Goal: Task Accomplishment & Management: Use online tool/utility

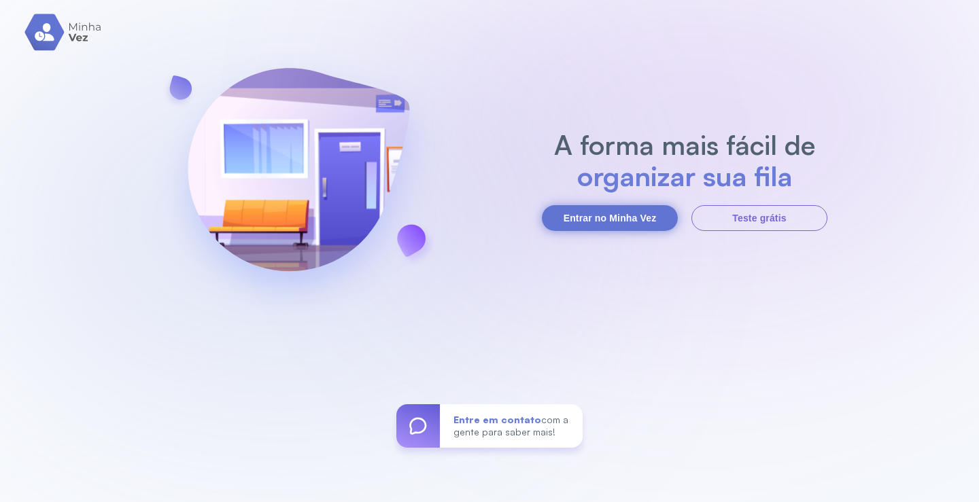
click at [650, 222] on button "Entrar no Minha Vez" at bounding box center [610, 218] width 136 height 26
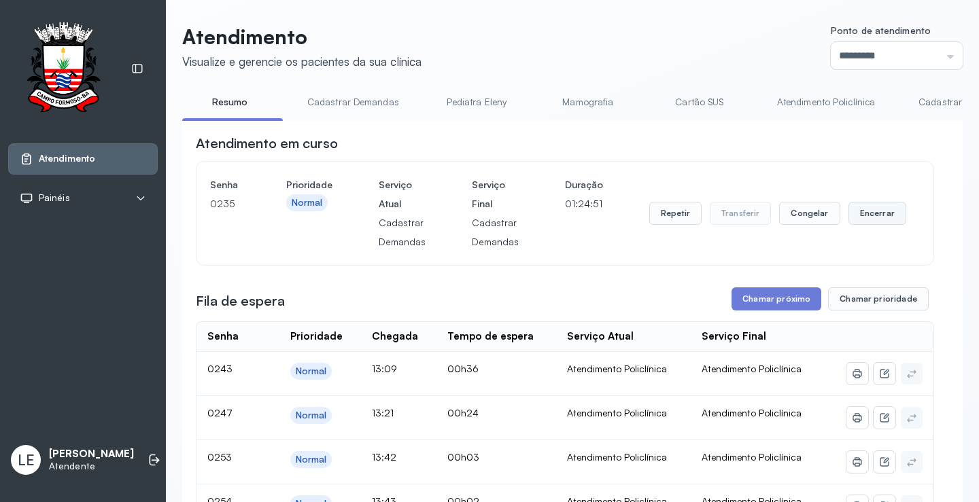
click at [879, 225] on button "Encerrar" at bounding box center [877, 213] width 58 height 23
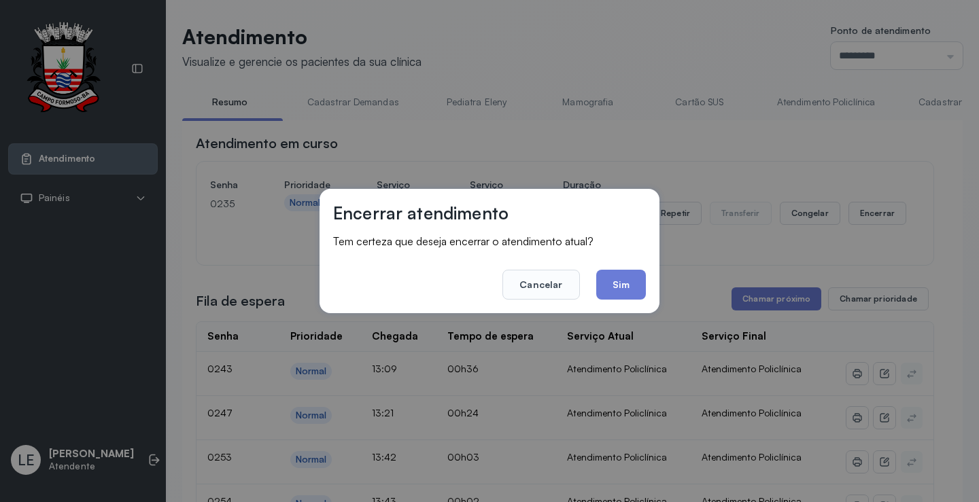
click at [646, 293] on div "Encerrar atendimento Tem certeza que deseja encerrar o atendimento atual? Cance…" at bounding box center [489, 251] width 340 height 124
click at [633, 282] on button "Sim" at bounding box center [621, 285] width 50 height 30
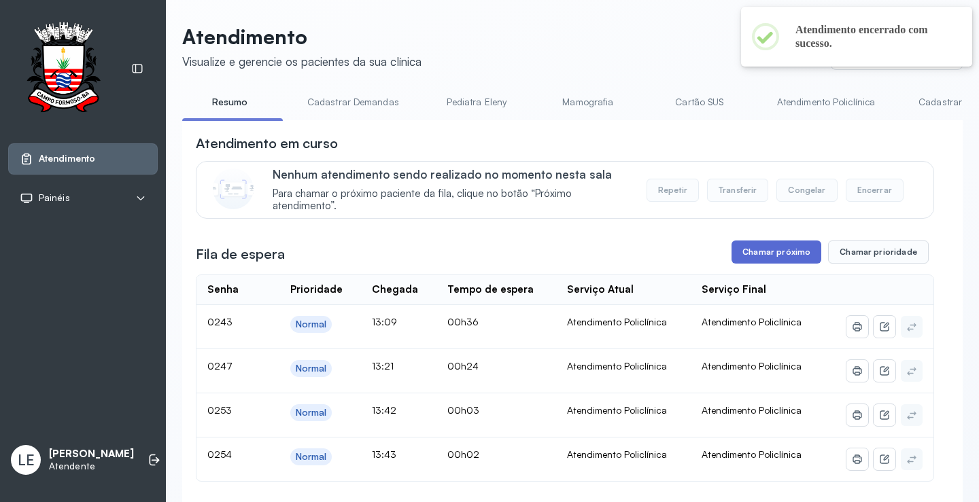
click at [758, 247] on button "Chamar próximo" at bounding box center [776, 252] width 90 height 23
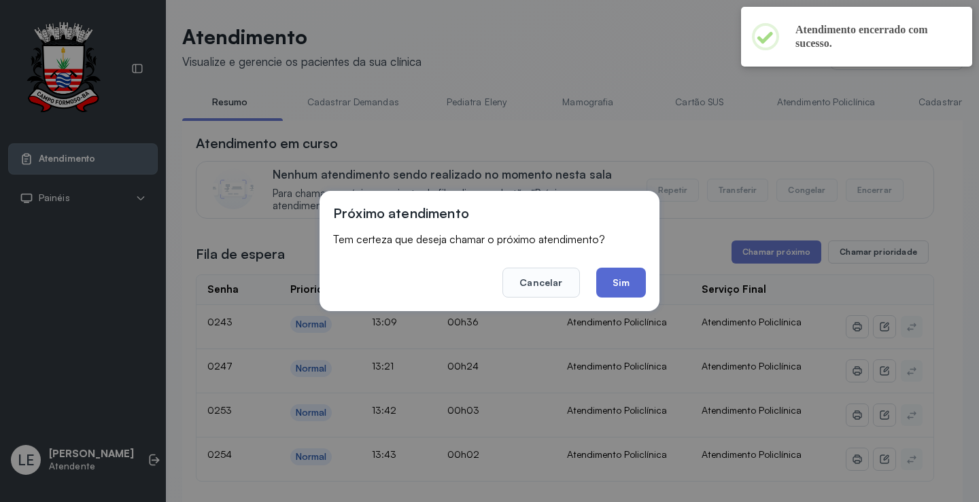
click at [633, 284] on button "Sim" at bounding box center [621, 283] width 50 height 30
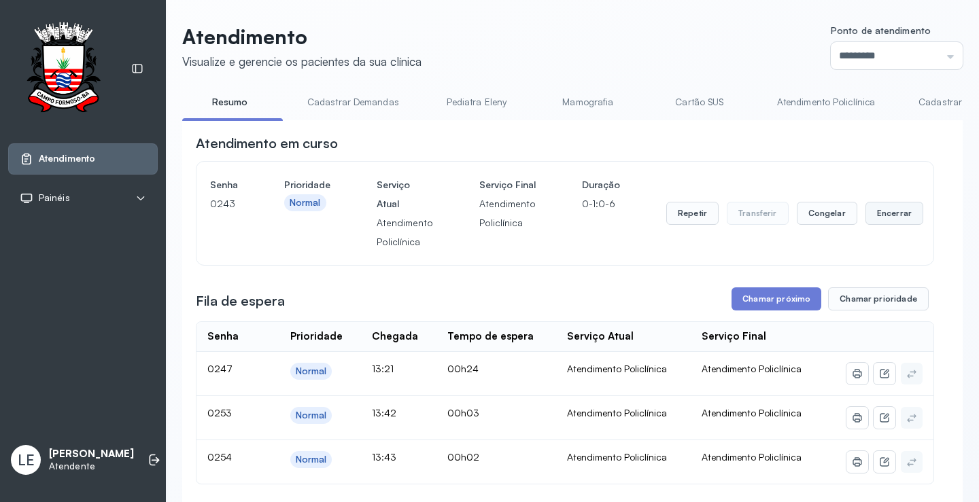
click at [874, 225] on button "Encerrar" at bounding box center [894, 213] width 58 height 23
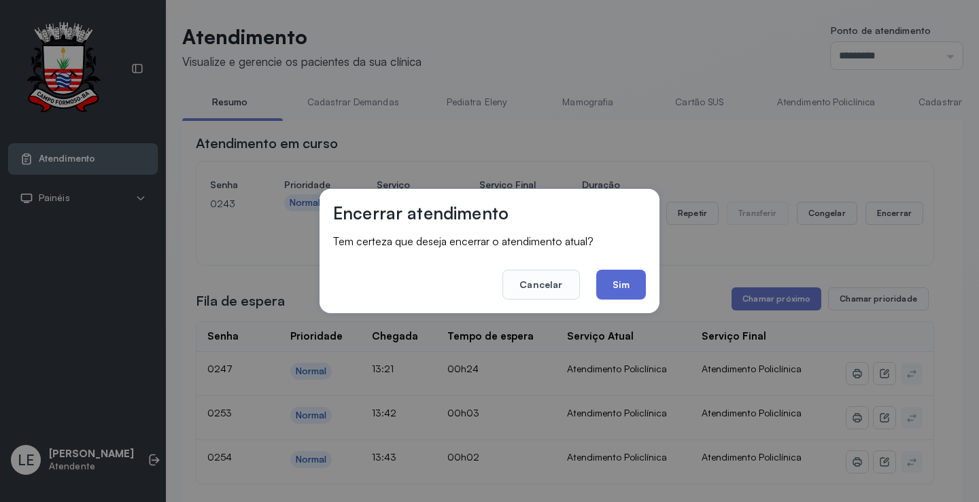
click at [629, 283] on button "Sim" at bounding box center [621, 285] width 50 height 30
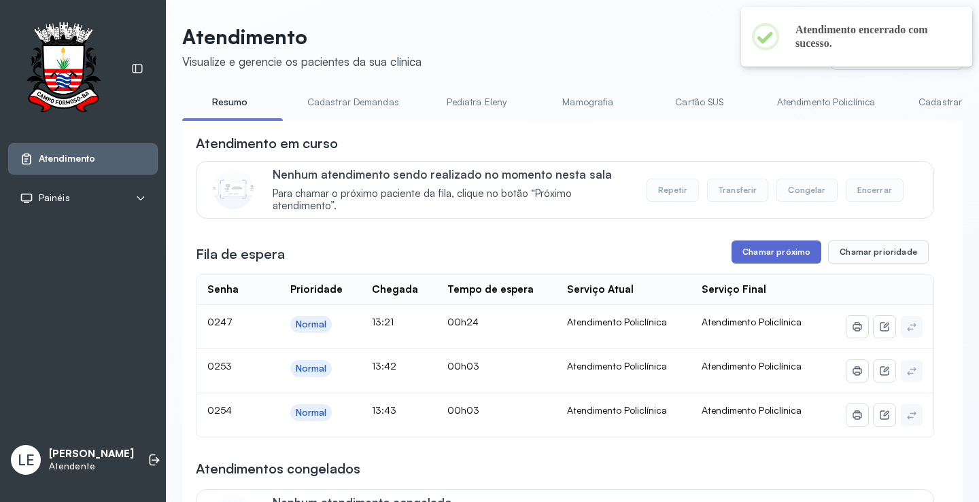
click at [765, 257] on button "Chamar próximo" at bounding box center [776, 252] width 90 height 23
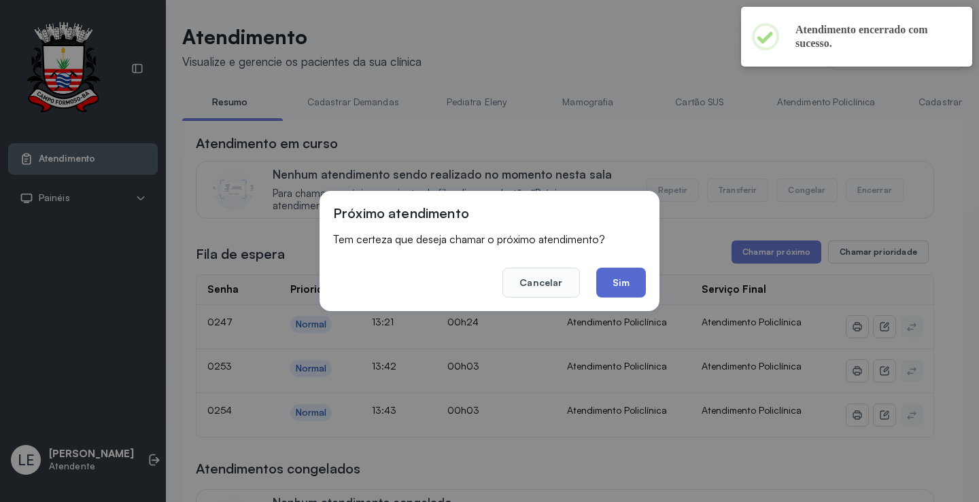
click at [630, 279] on button "Sim" at bounding box center [621, 283] width 50 height 30
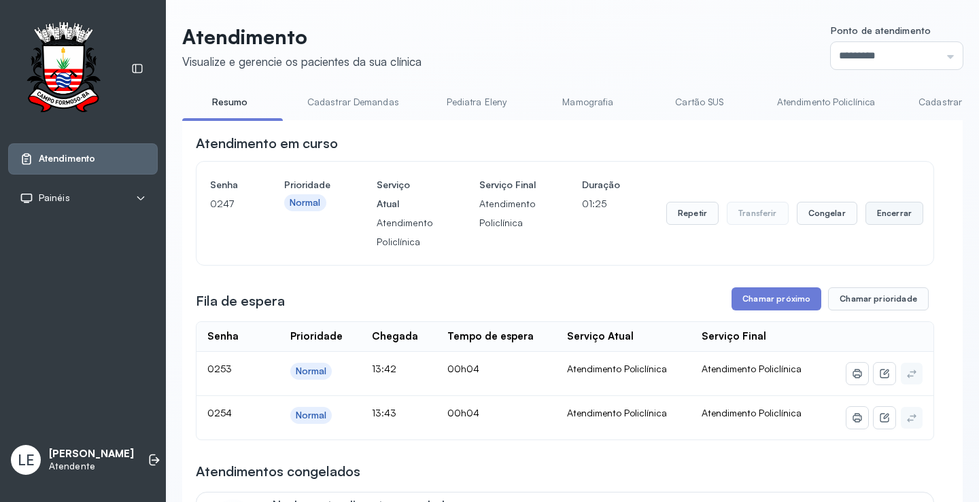
click at [892, 220] on button "Encerrar" at bounding box center [894, 213] width 58 height 23
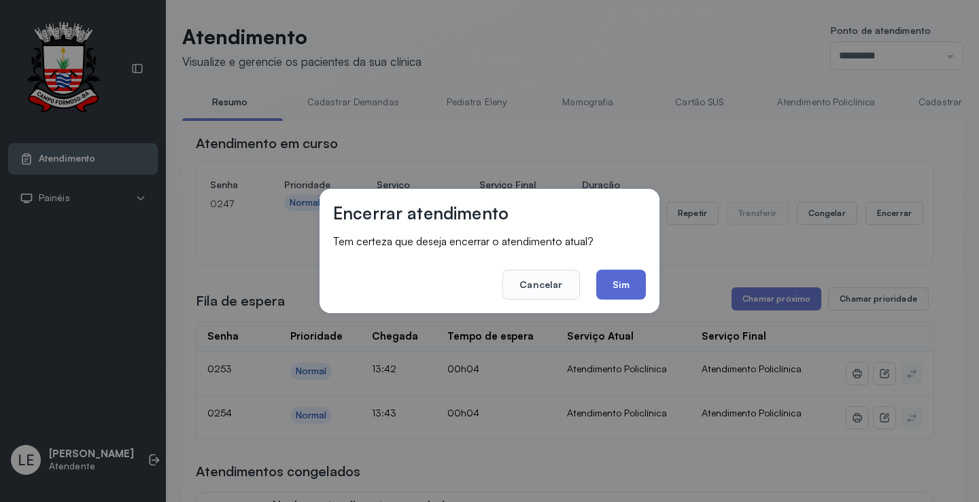
click at [623, 273] on button "Sim" at bounding box center [621, 285] width 50 height 30
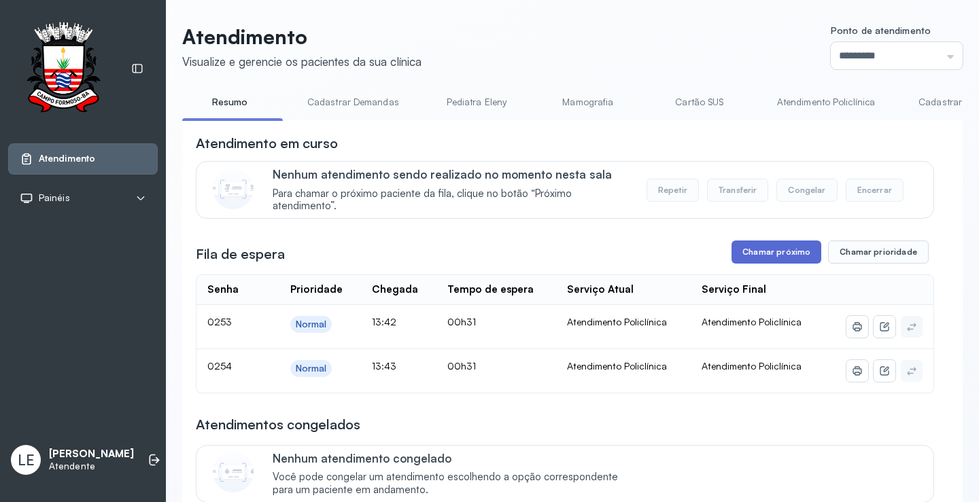
click at [808, 258] on button "Chamar próximo" at bounding box center [776, 252] width 90 height 23
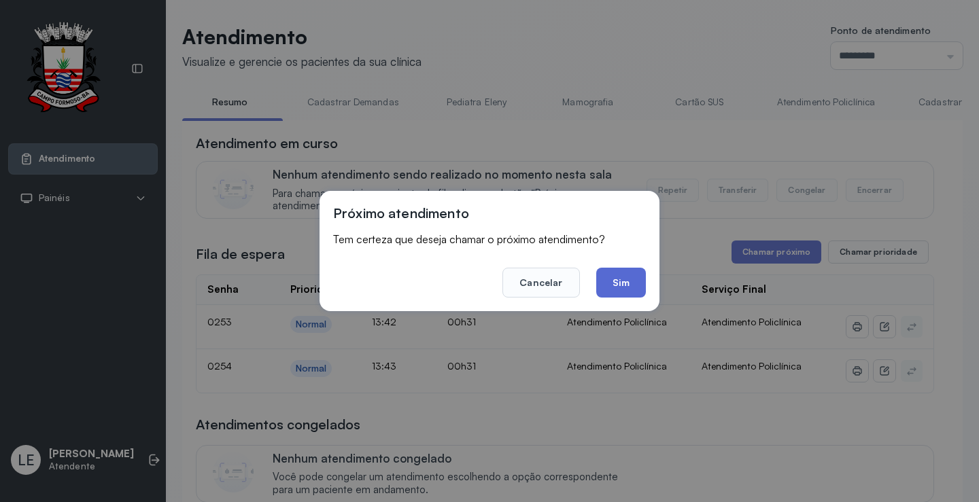
click at [631, 278] on button "Sim" at bounding box center [621, 283] width 50 height 30
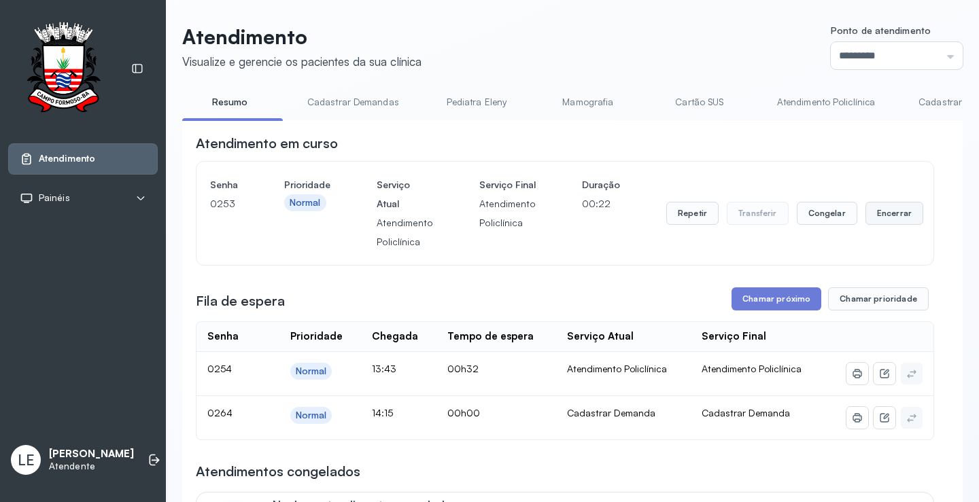
click at [887, 215] on button "Encerrar" at bounding box center [894, 213] width 58 height 23
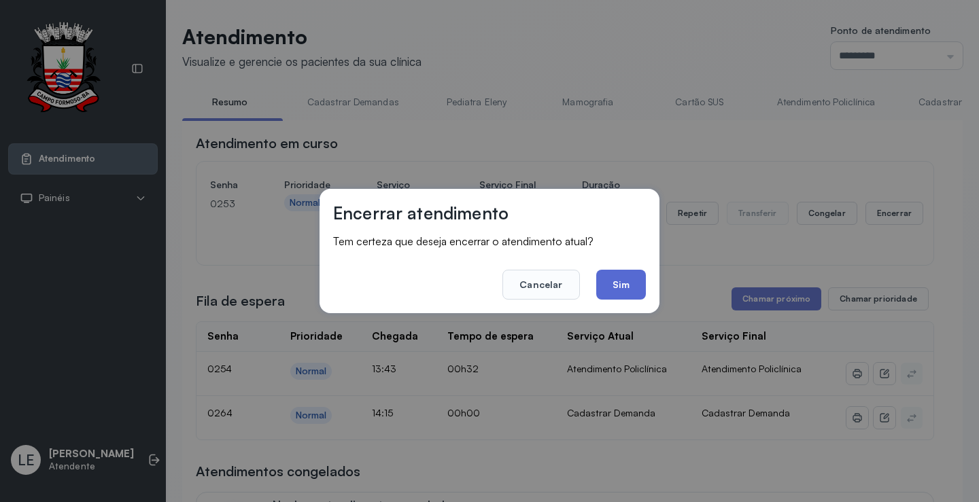
click at [610, 287] on button "Sim" at bounding box center [621, 285] width 50 height 30
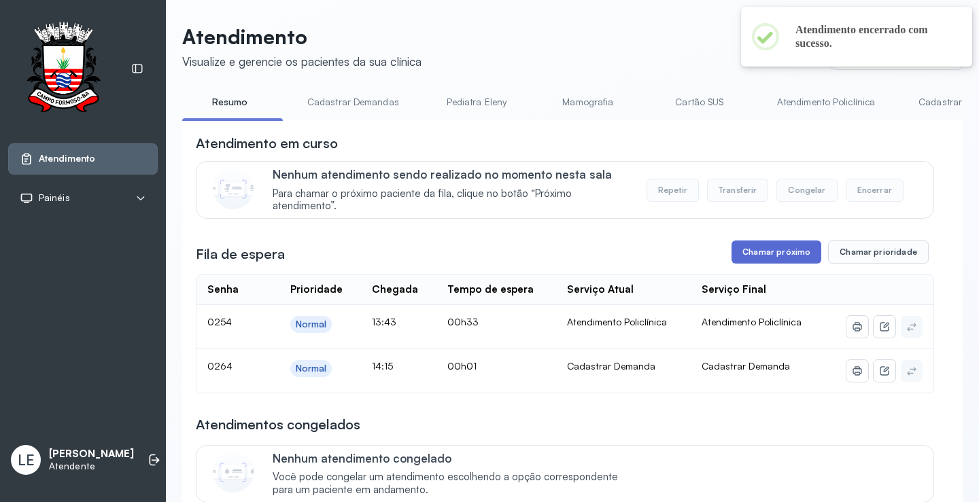
click at [780, 264] on button "Chamar próximo" at bounding box center [776, 252] width 90 height 23
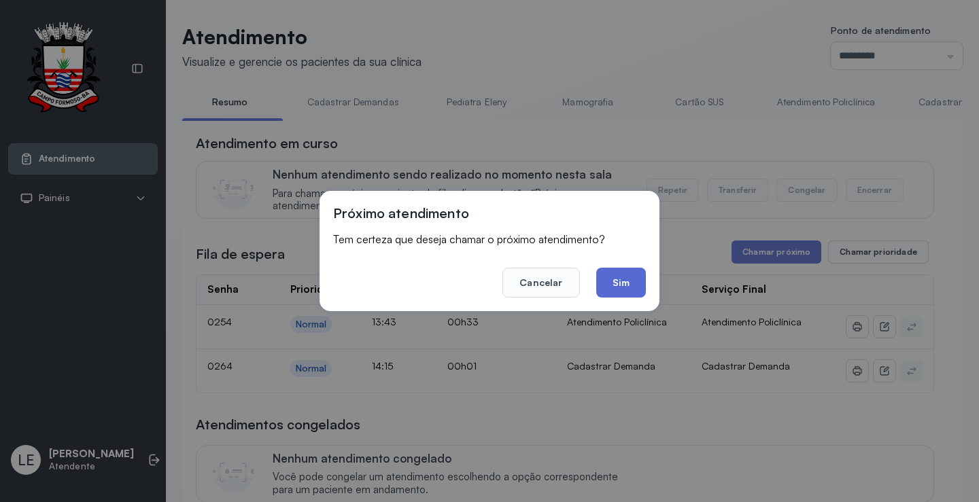
click at [629, 292] on button "Sim" at bounding box center [621, 283] width 50 height 30
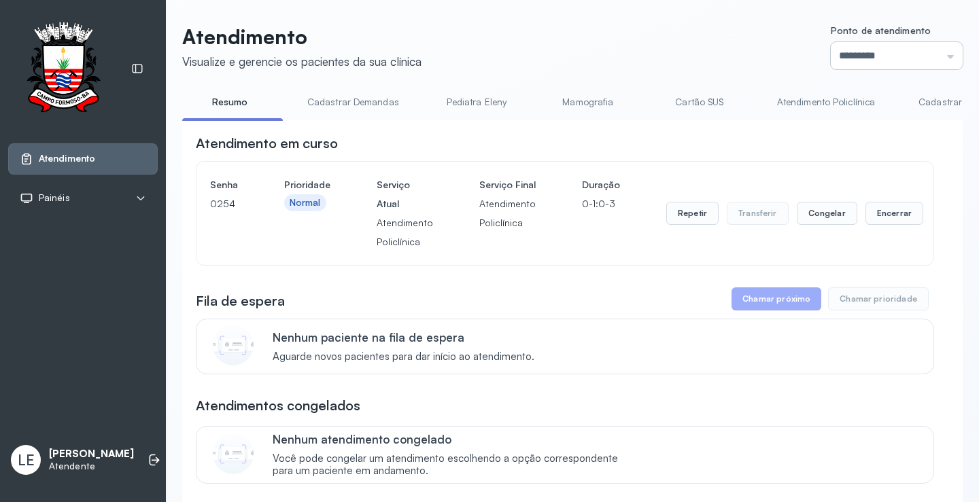
click at [887, 63] on input "*********" at bounding box center [897, 55] width 132 height 27
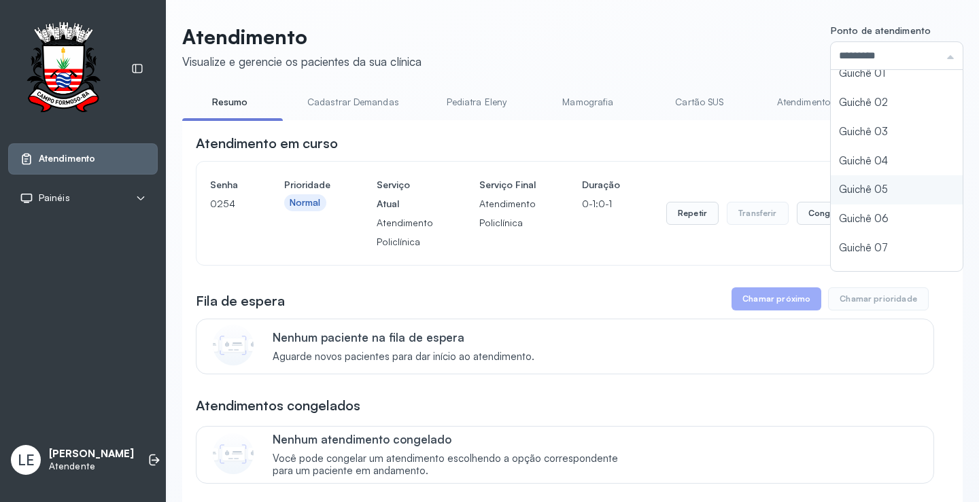
scroll to position [60, 0]
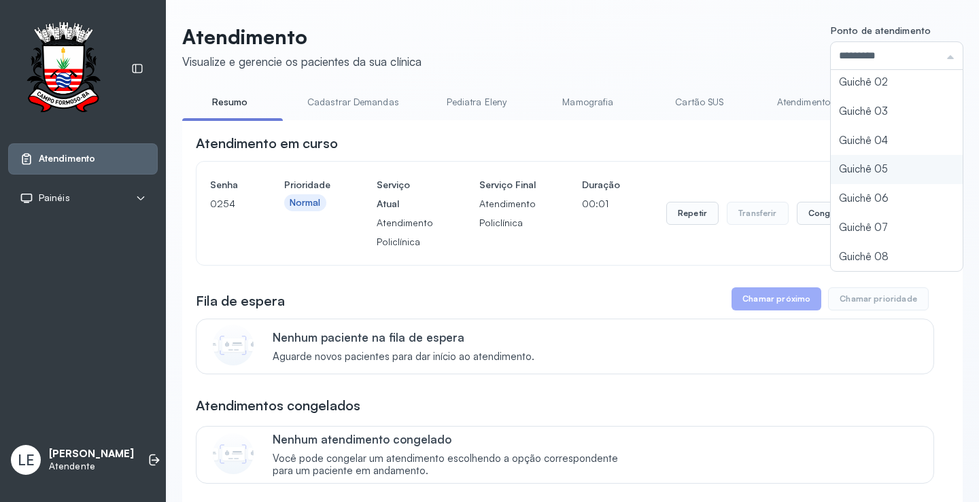
type input "*********"
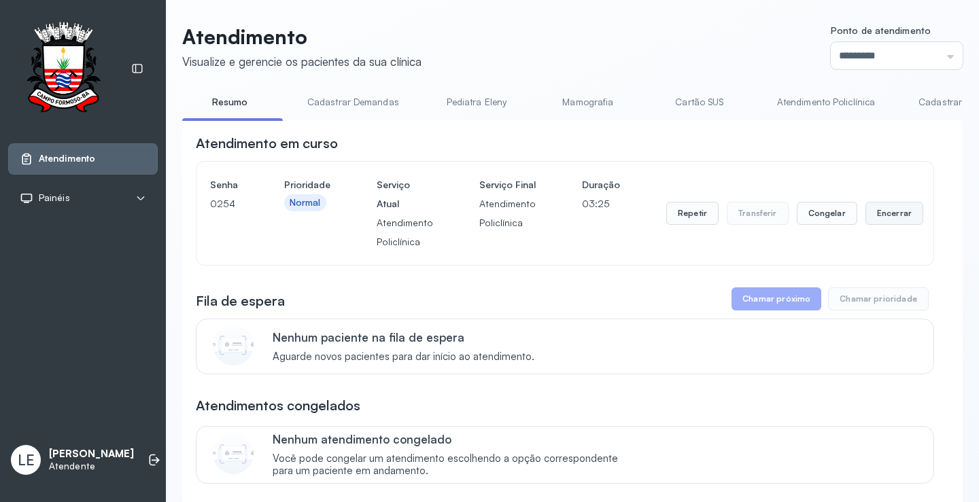
click at [873, 217] on button "Encerrar" at bounding box center [894, 213] width 58 height 23
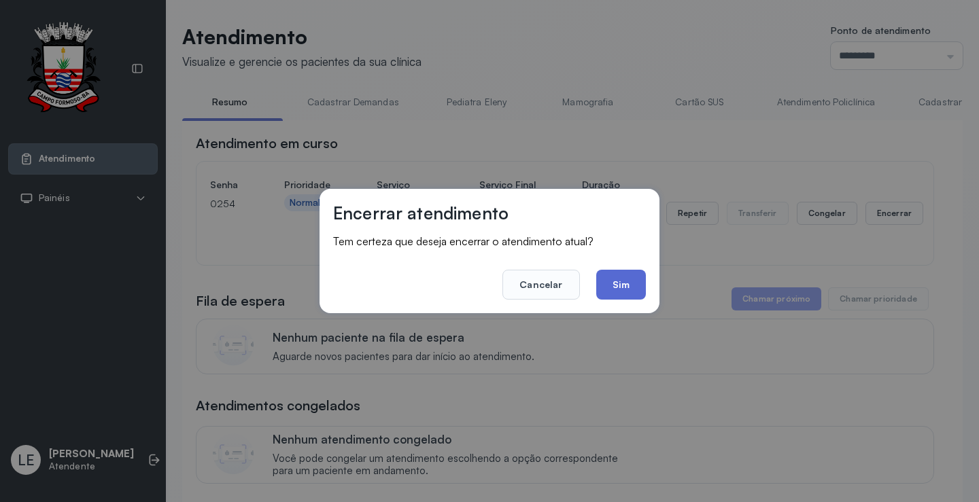
click at [613, 277] on button "Sim" at bounding box center [621, 285] width 50 height 30
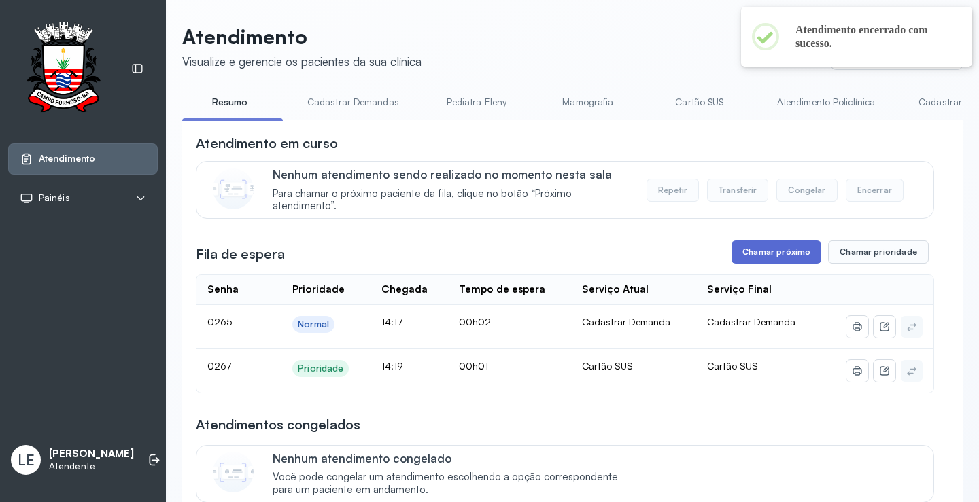
click at [786, 254] on button "Chamar próximo" at bounding box center [776, 252] width 90 height 23
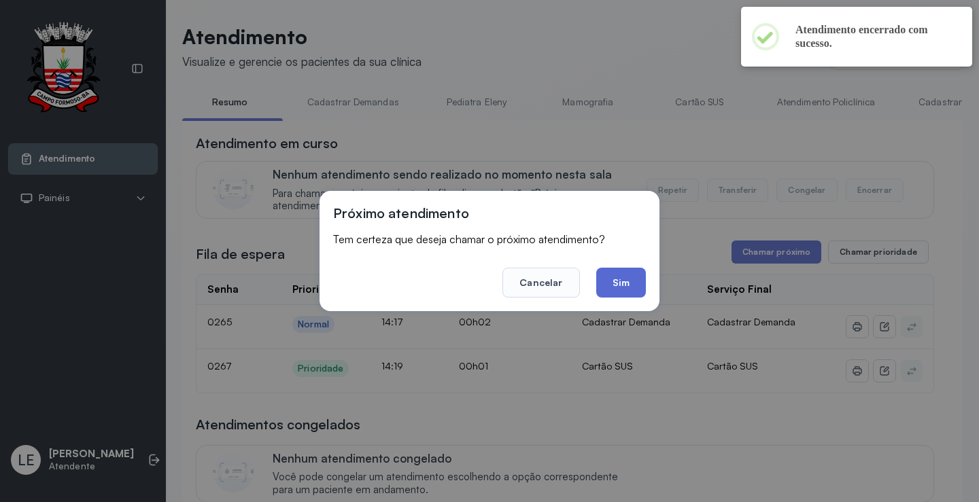
click at [621, 272] on button "Sim" at bounding box center [621, 283] width 50 height 30
